Goal: Task Accomplishment & Management: Complete application form

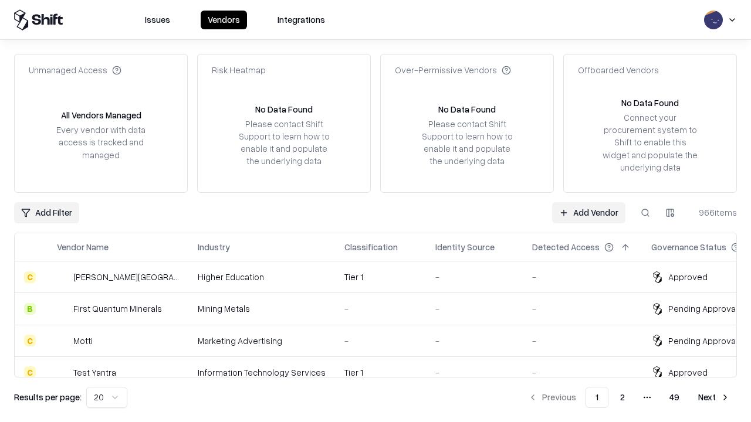
click at [588, 212] on link "Add Vendor" at bounding box center [588, 212] width 73 height 21
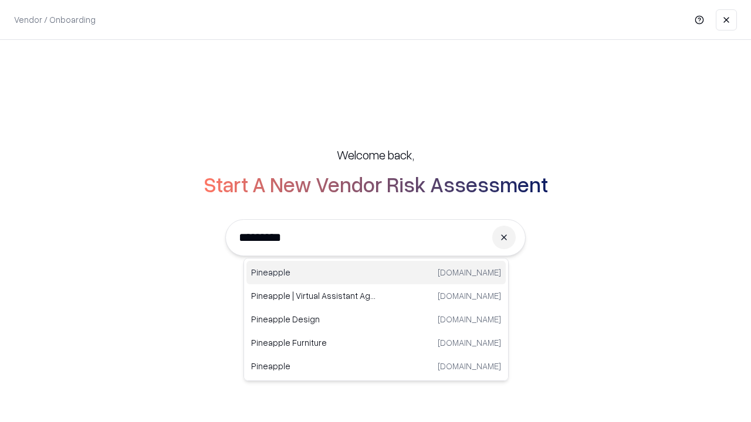
click at [376, 273] on div "Pineapple [DOMAIN_NAME]" at bounding box center [375, 272] width 259 height 23
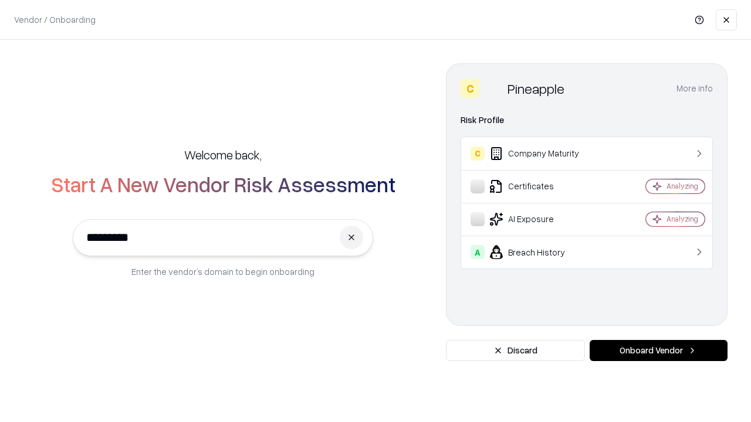
type input "*********"
click at [658, 351] on button "Onboard Vendor" at bounding box center [659, 350] width 138 height 21
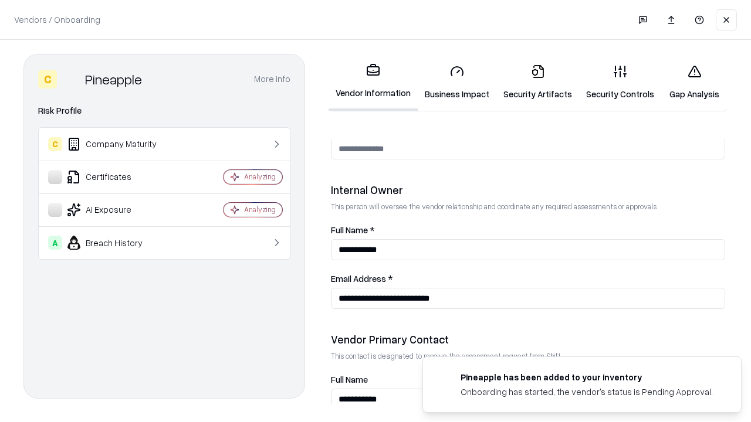
scroll to position [608, 0]
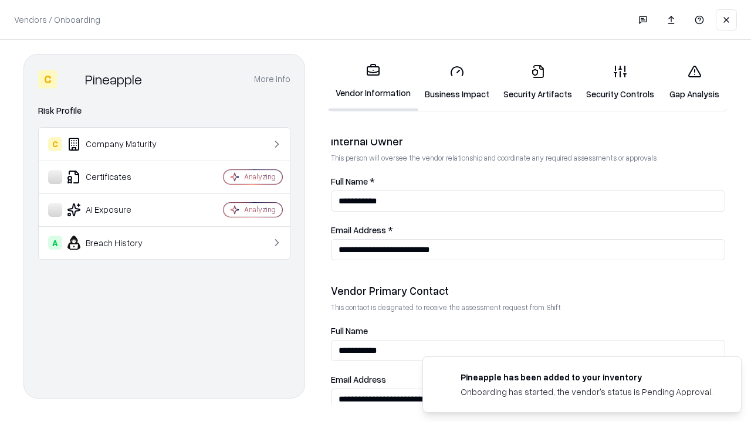
click at [537, 82] on link "Security Artifacts" at bounding box center [537, 82] width 83 height 55
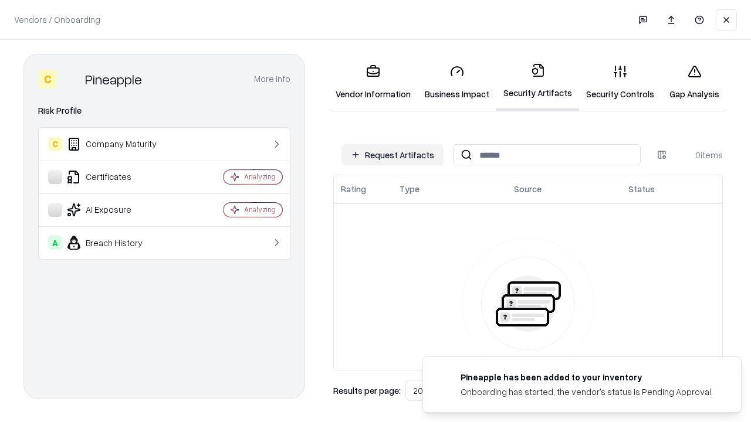
click at [393, 155] on button "Request Artifacts" at bounding box center [392, 154] width 102 height 21
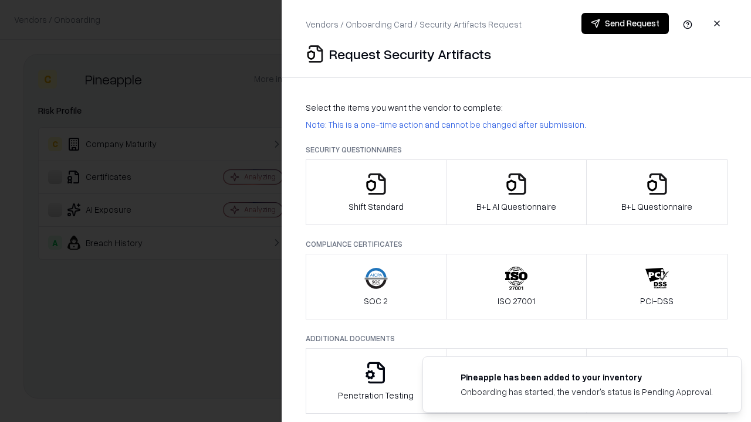
click at [657, 192] on icon "button" at bounding box center [656, 184] width 23 height 23
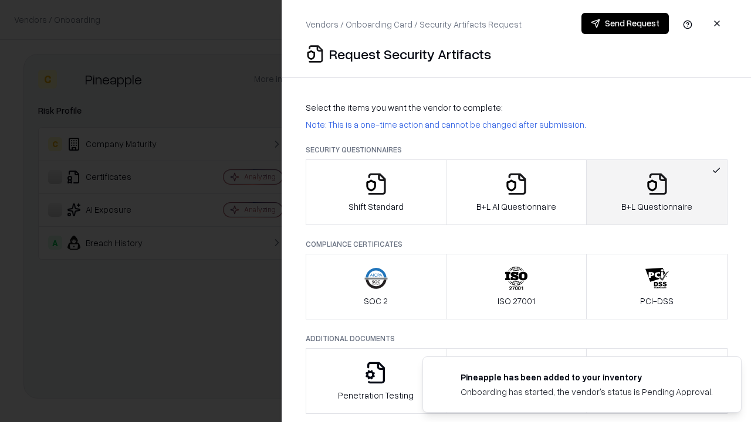
click at [516, 192] on icon "button" at bounding box center [516, 184] width 23 height 23
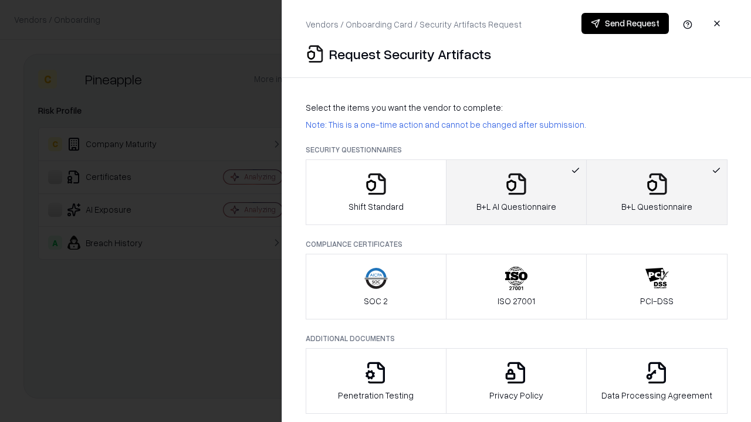
click at [625, 23] on button "Send Request" at bounding box center [624, 23] width 87 height 21
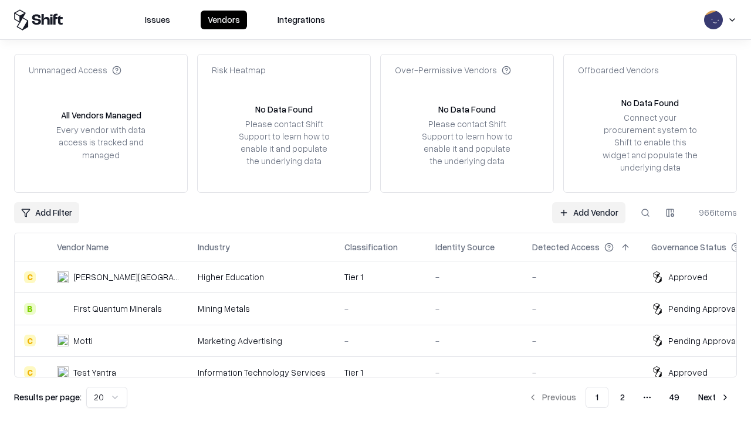
click at [645, 212] on button at bounding box center [645, 212] width 21 height 21
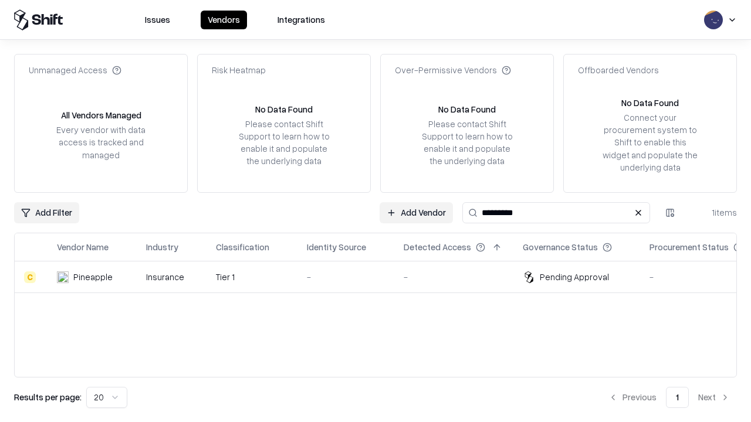
type input "*********"
click at [383, 277] on div "-" at bounding box center [346, 277] width 78 height 12
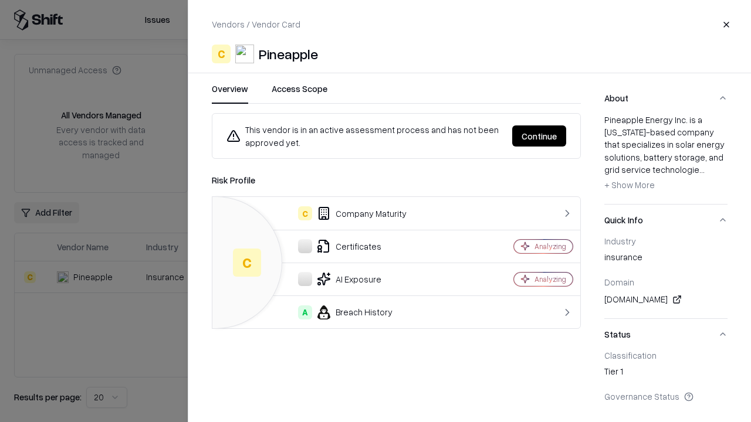
click at [539, 136] on button "Continue" at bounding box center [539, 136] width 54 height 21
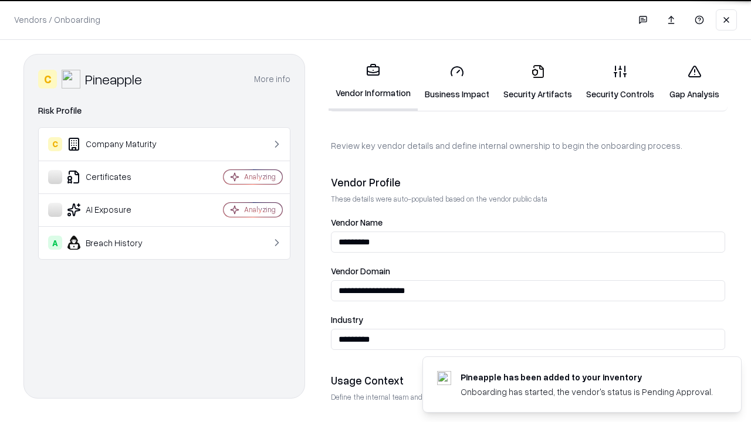
click at [537, 82] on link "Security Artifacts" at bounding box center [537, 82] width 83 height 55
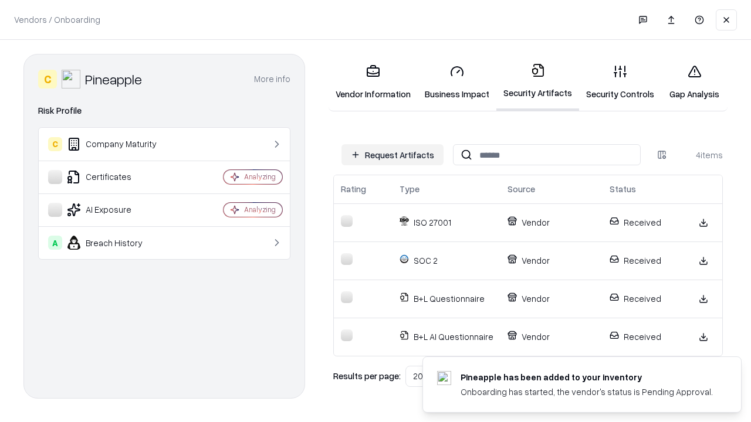
click at [694, 82] on link "Gap Analysis" at bounding box center [694, 82] width 66 height 55
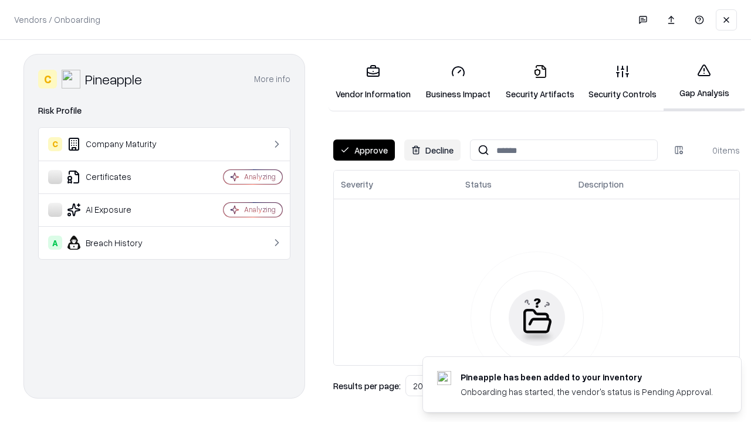
click at [364, 150] on button "Approve" at bounding box center [364, 150] width 62 height 21
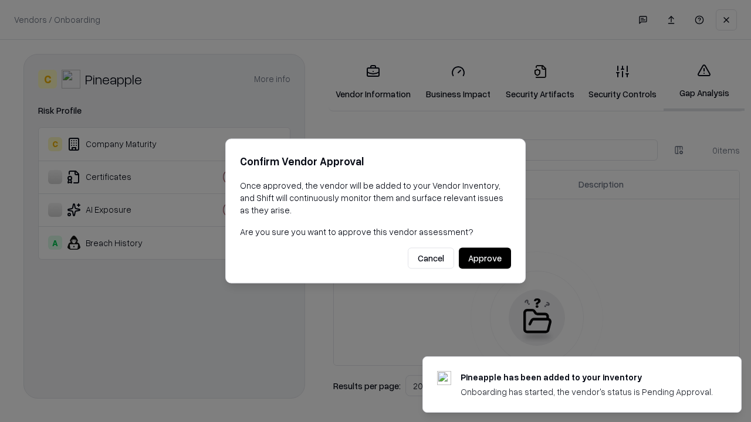
click at [485, 258] on button "Approve" at bounding box center [485, 258] width 52 height 21
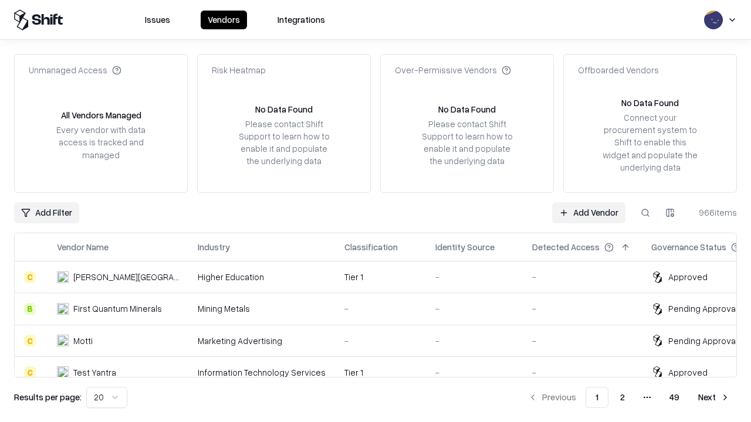
type input "*********"
click at [588, 212] on link "Add Vendor" at bounding box center [588, 212] width 73 height 21
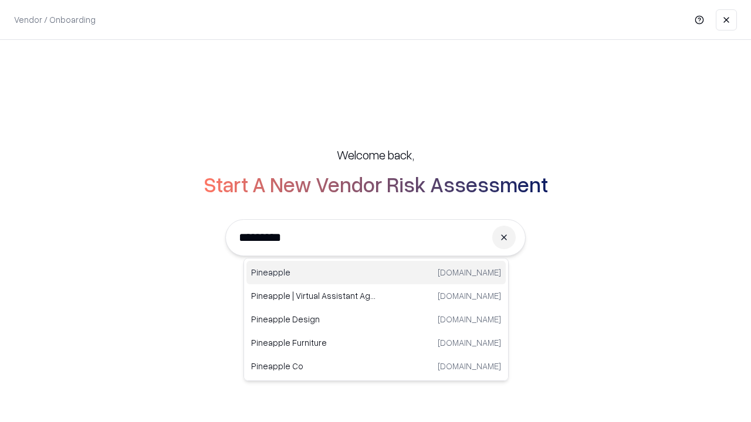
click at [376, 273] on div "Pineapple [DOMAIN_NAME]" at bounding box center [375, 272] width 259 height 23
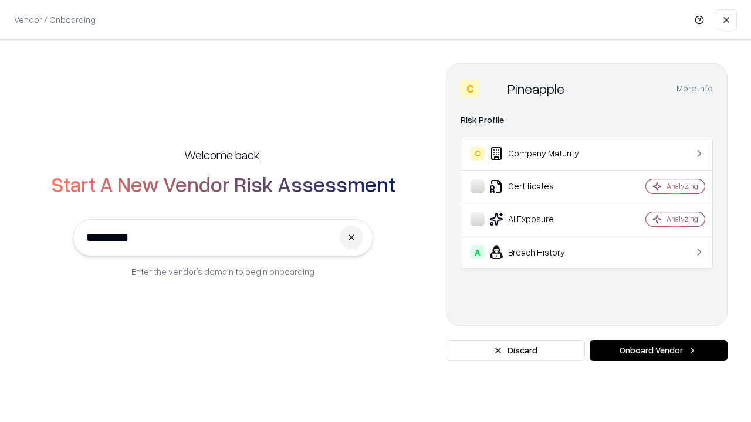
type input "*********"
click at [658, 351] on button "Onboard Vendor" at bounding box center [659, 350] width 138 height 21
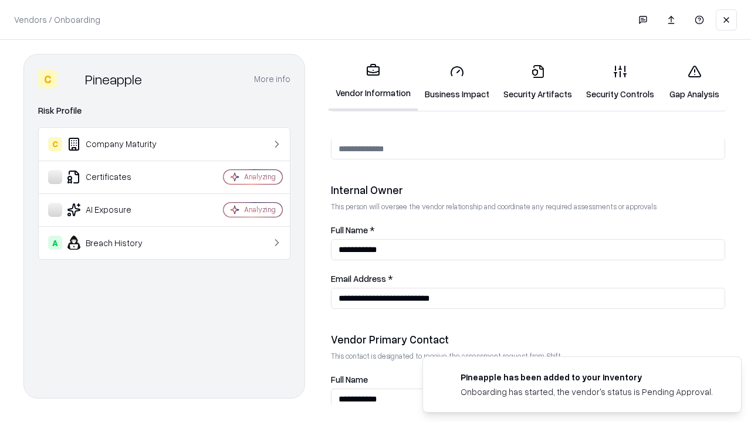
scroll to position [608, 0]
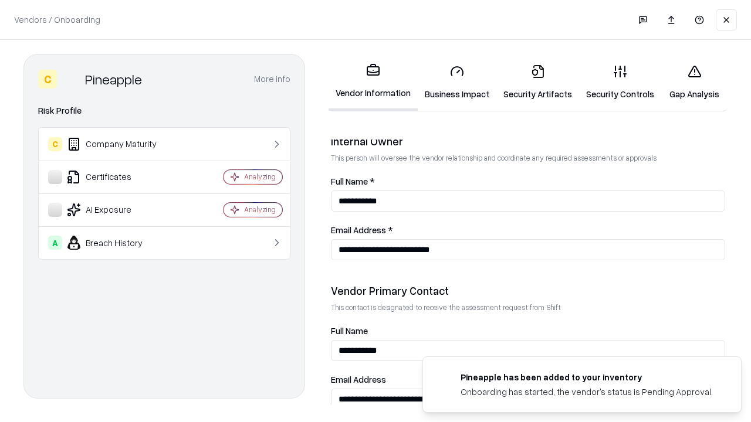
click at [694, 82] on link "Gap Analysis" at bounding box center [694, 82] width 66 height 55
